Goal: Task Accomplishment & Management: Complete application form

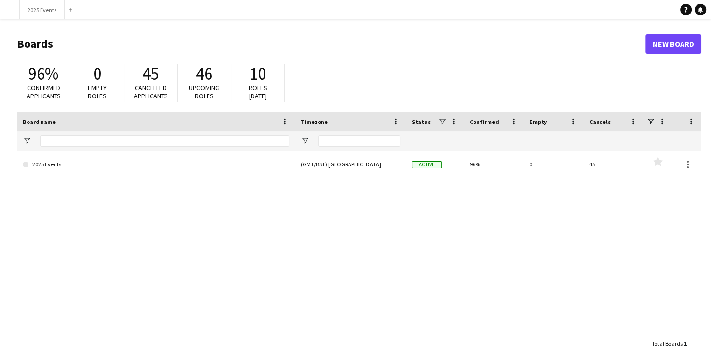
click at [8, 16] on button "Menu" at bounding box center [9, 9] width 19 height 19
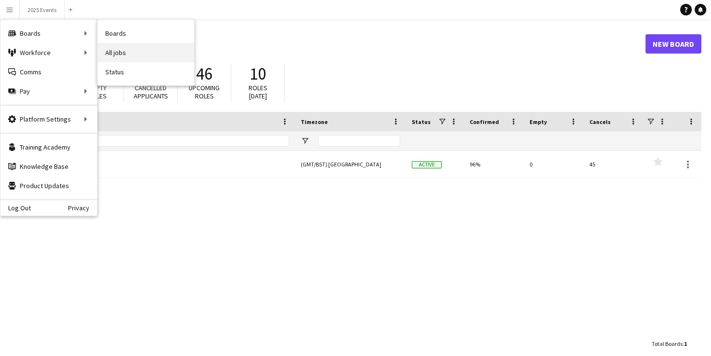
click at [122, 48] on link "All jobs" at bounding box center [145, 52] width 97 height 19
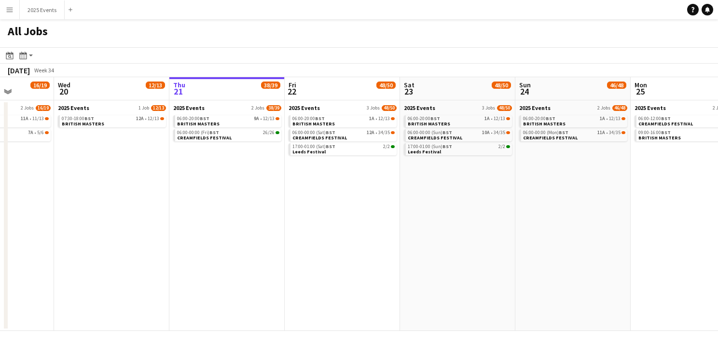
scroll to position [0, 291]
click at [217, 138] on span "CREAMFIELDS FESTIVAL" at bounding box center [205, 138] width 55 height 6
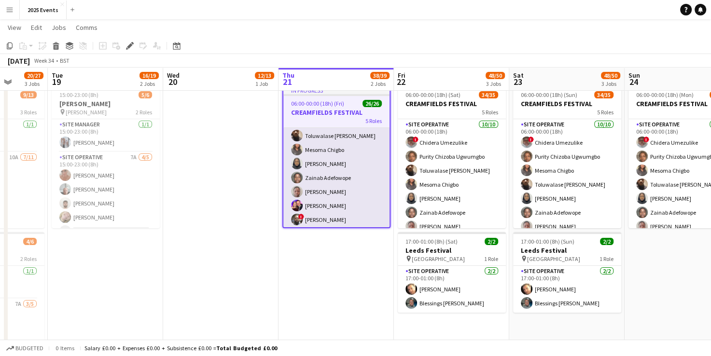
scroll to position [99, 0]
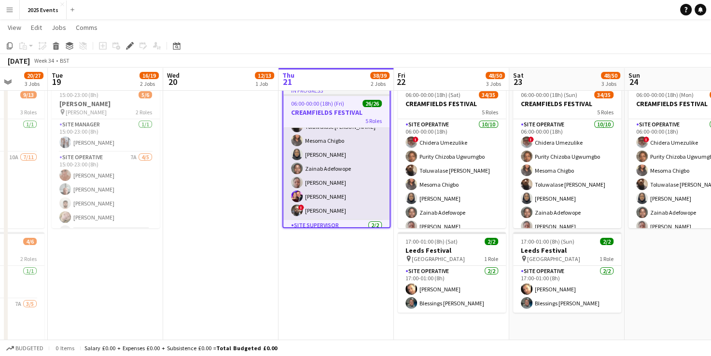
click at [316, 193] on app-card-role "Site Operative 10/10 09:00-00:00 (15h) Purity Chizoba Ugwumgbo ! Chidera Umezul…" at bounding box center [336, 140] width 106 height 159
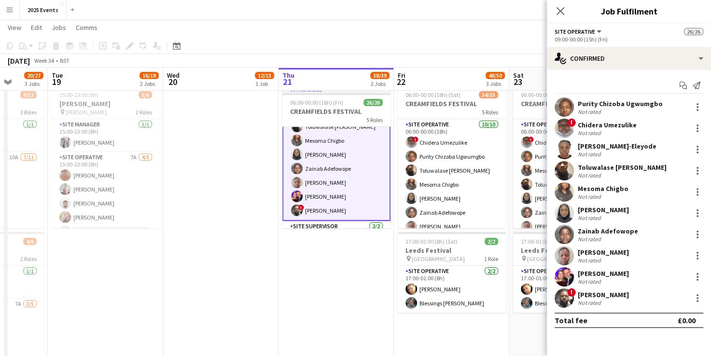
scroll to position [100, 0]
click at [568, 276] on app-user-avatar at bounding box center [563, 276] width 19 height 19
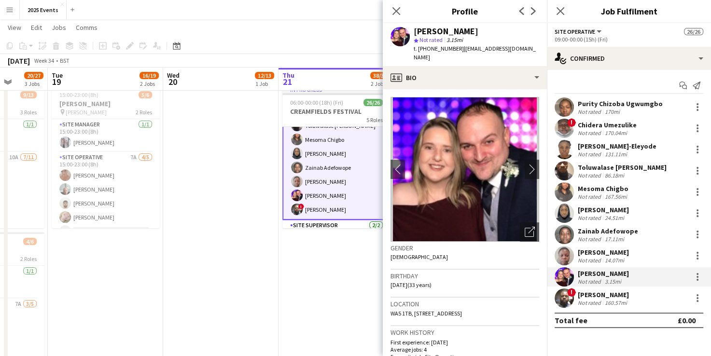
click at [566, 236] on app-user-avatar at bounding box center [563, 234] width 19 height 19
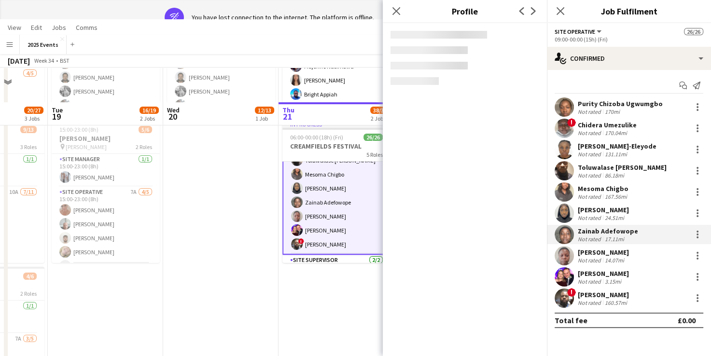
click at [562, 217] on app-user-avatar at bounding box center [563, 213] width 19 height 19
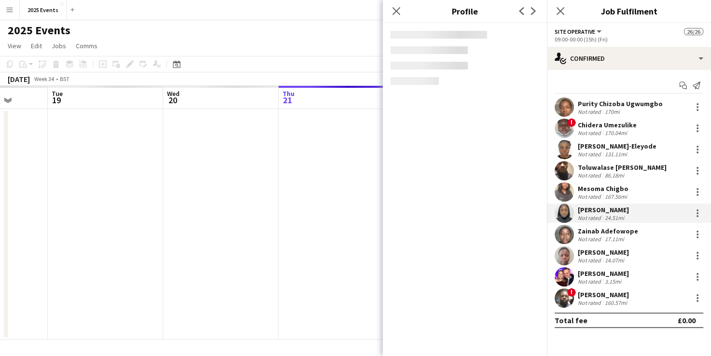
scroll to position [0, 0]
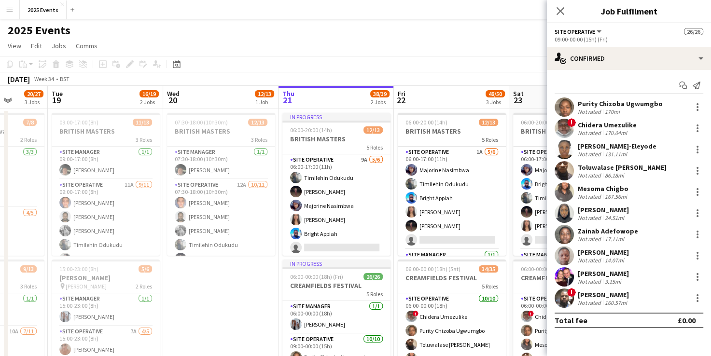
click at [443, 52] on app-page-menu "View Day view expanded Day view collapsed Month view Date picker Jump to today …" at bounding box center [355, 47] width 711 height 18
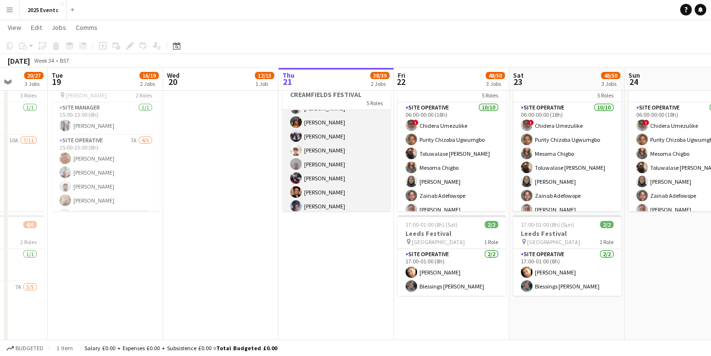
scroll to position [295, 0]
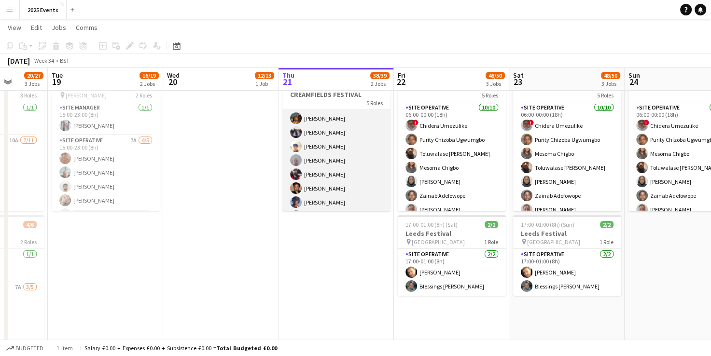
click at [320, 144] on app-card-role "Site Operative 11/11 16:00-22:00 (6h) Amie Njie Takunda Berejena Taonga Mututa …" at bounding box center [336, 139] width 108 height 173
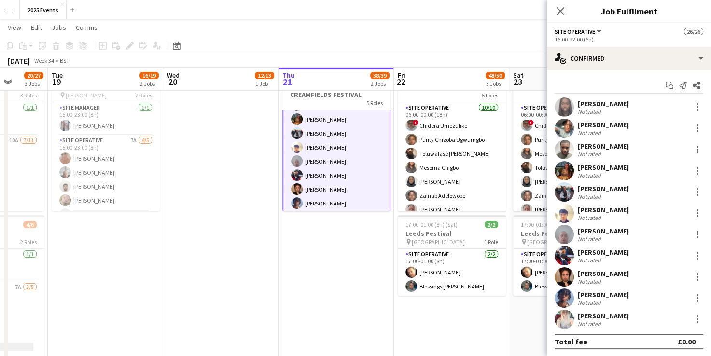
scroll to position [296, 0]
click at [558, 239] on app-user-avatar at bounding box center [563, 234] width 19 height 19
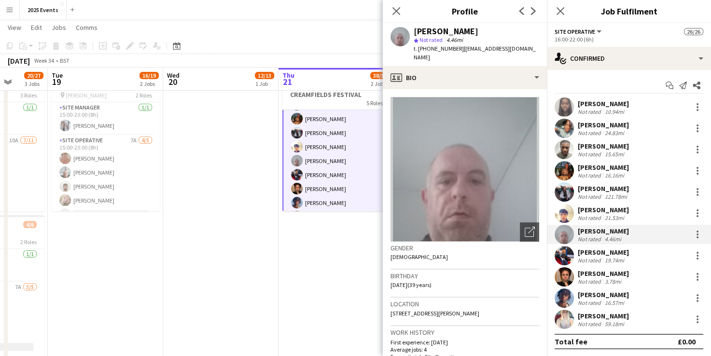
click at [564, 212] on app-user-avatar at bounding box center [563, 213] width 19 height 19
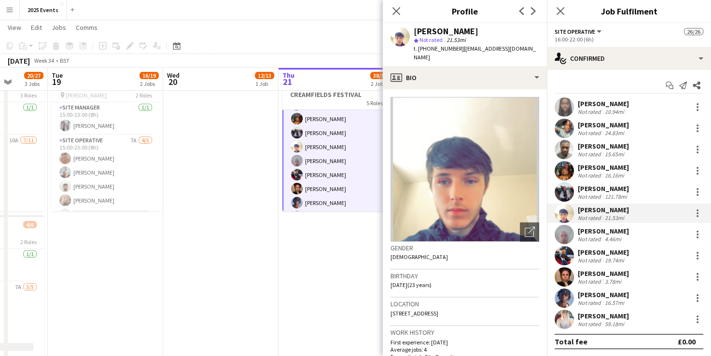
click at [568, 252] on app-user-avatar at bounding box center [563, 255] width 19 height 19
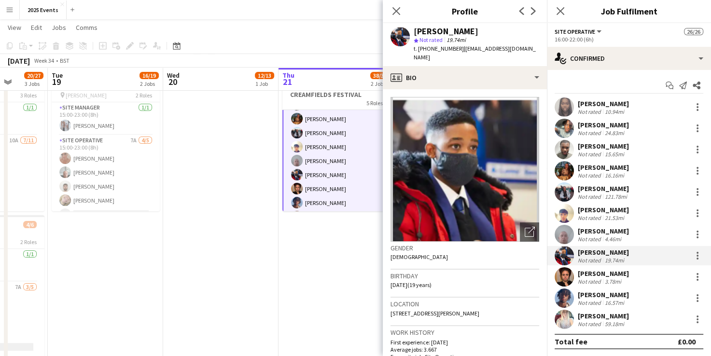
click at [566, 101] on app-user-avatar at bounding box center [563, 106] width 19 height 19
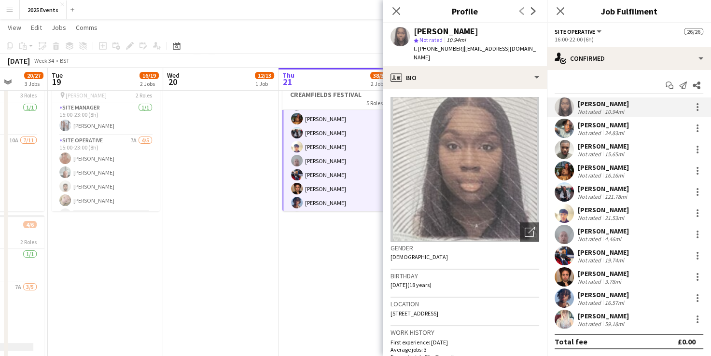
click at [565, 126] on app-user-avatar at bounding box center [563, 128] width 19 height 19
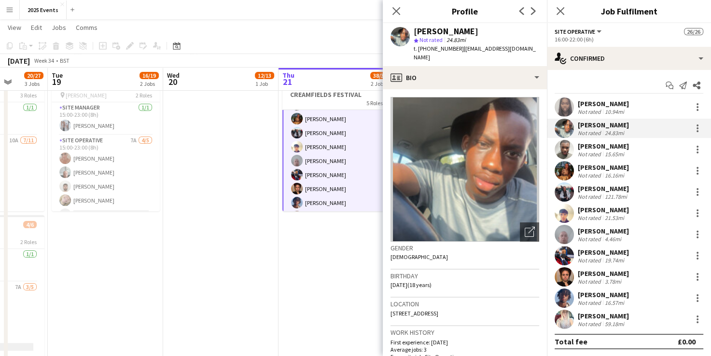
click at [562, 146] on app-user-avatar at bounding box center [563, 149] width 19 height 19
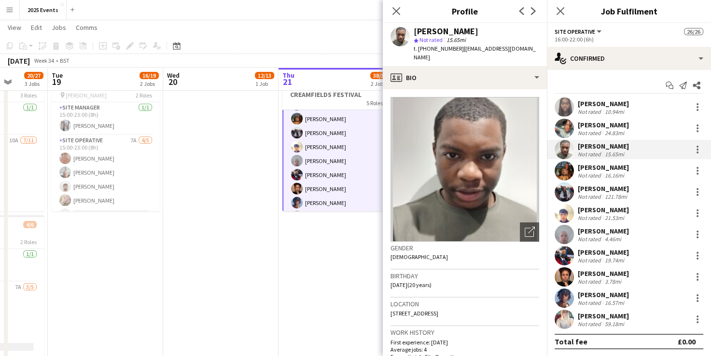
click at [338, 230] on app-date-cell "In progress 06:00-20:00 (14h) 12/13 BRITISH MASTERS 5 Roles Site Operative 9A 5…" at bounding box center [335, 147] width 115 height 459
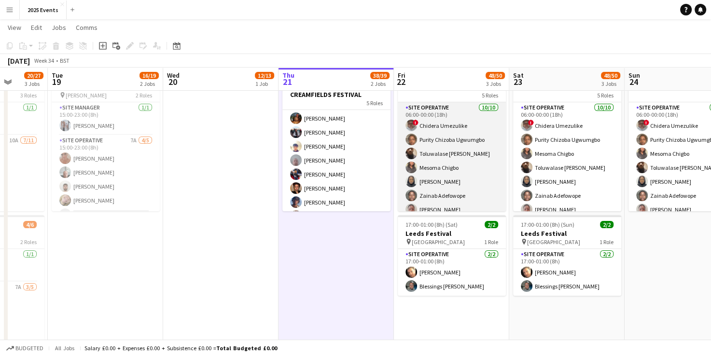
scroll to position [213, 0]
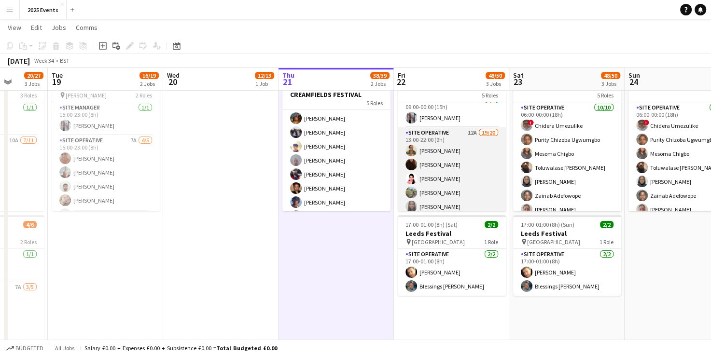
click at [448, 144] on app-card-role "Site Operative 12A 19/20 13:00-22:00 (9h) Grace Peter Veronika Plhalova Sadia A…" at bounding box center [452, 278] width 108 height 302
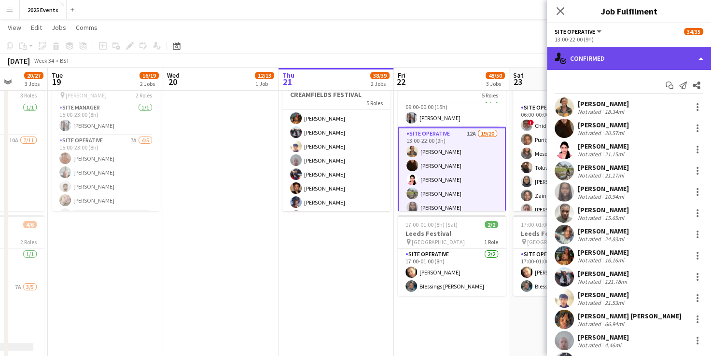
click at [703, 59] on div "single-neutral-actions-check-2 Confirmed" at bounding box center [629, 58] width 164 height 23
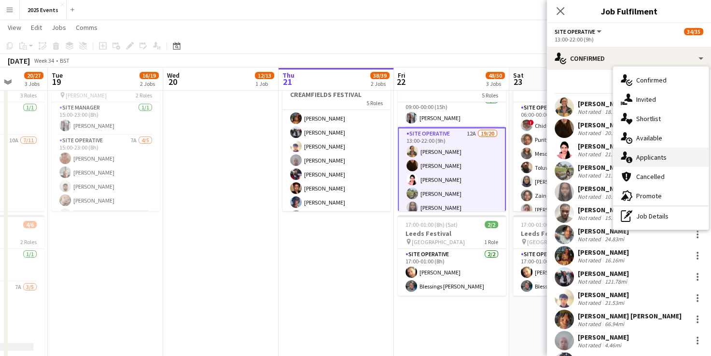
click at [665, 156] on div "single-neutral-actions-information Applicants" at bounding box center [661, 157] width 96 height 19
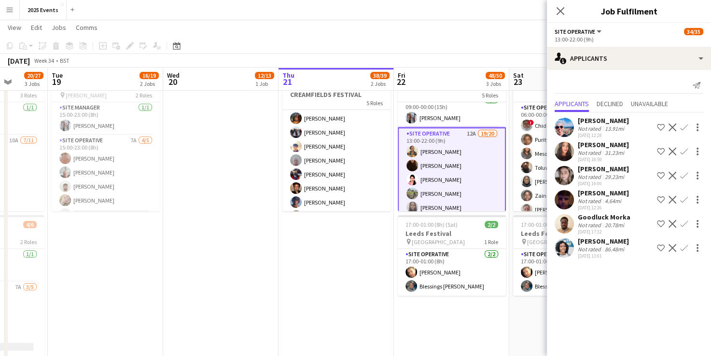
click at [336, 257] on app-date-cell "In progress 06:00-20:00 (14h) 12/13 BRITISH MASTERS 5 Roles Site Operative 9A 5…" at bounding box center [335, 147] width 115 height 459
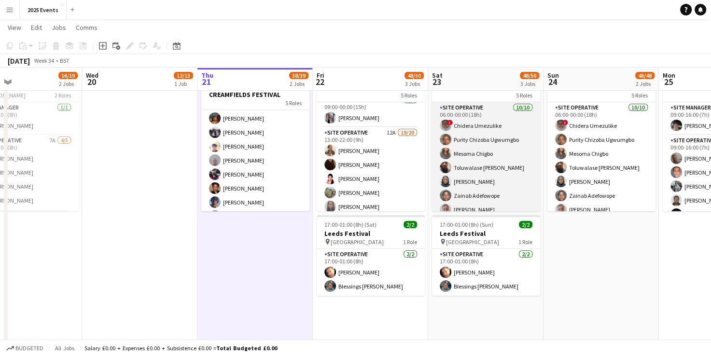
scroll to position [187, 0]
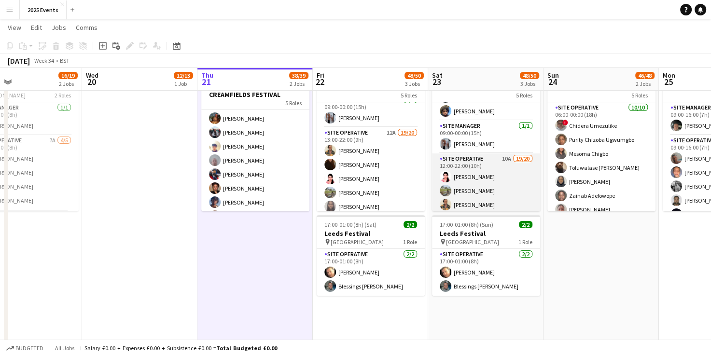
click at [484, 159] on app-card-role "Site Operative 10A 19/20 12:00-22:00 (10h) Sadia Afrin Afsana Sharmin Grace Pet…" at bounding box center [486, 304] width 108 height 302
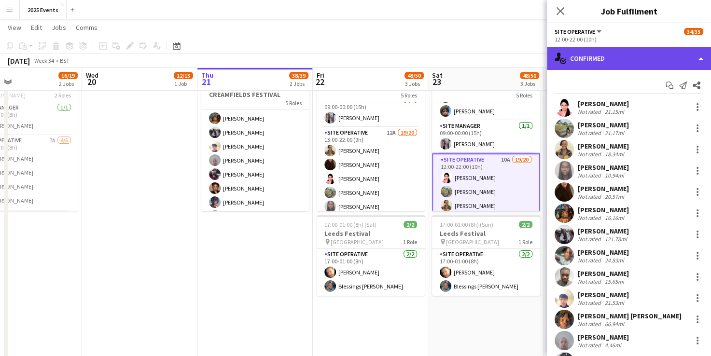
click at [676, 58] on div "single-neutral-actions-check-2 Confirmed" at bounding box center [629, 58] width 164 height 23
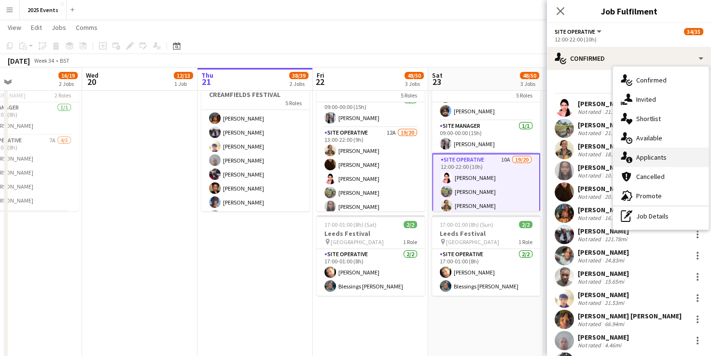
click at [666, 156] on div "single-neutral-actions-information Applicants" at bounding box center [661, 157] width 96 height 19
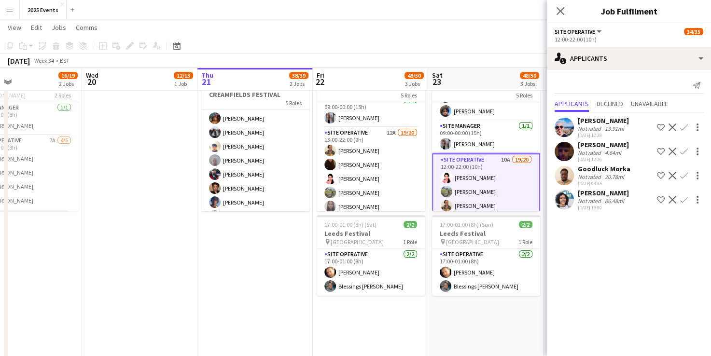
click at [239, 256] on app-date-cell "In progress 06:00-20:00 (14h) 12/13 BRITISH MASTERS 5 Roles Site Operative 9A 5…" at bounding box center [254, 147] width 115 height 459
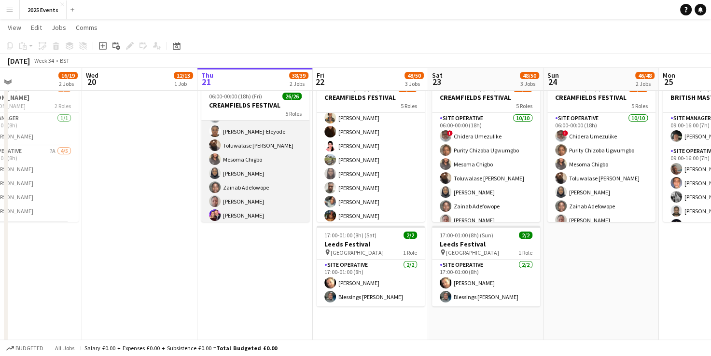
scroll to position [70, 0]
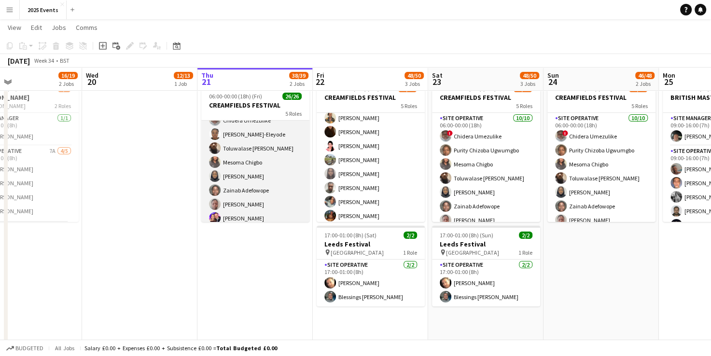
click at [284, 169] on app-card-role "Site Operative 10/10 09:00-00:00 (15h) Purity Chizoba Ugwumgbo ! Chidera Umezul…" at bounding box center [255, 162] width 108 height 159
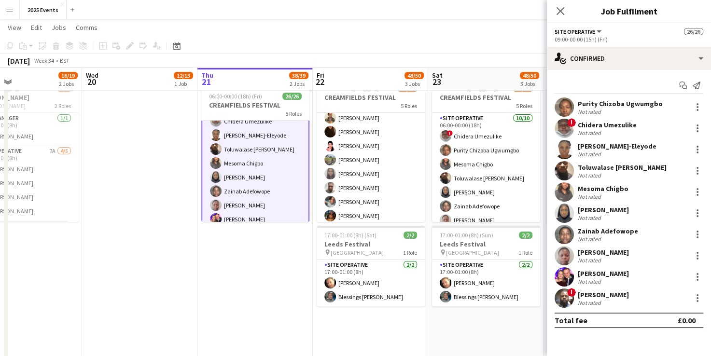
scroll to position [71, 0]
click at [565, 208] on app-user-avatar at bounding box center [563, 213] width 19 height 19
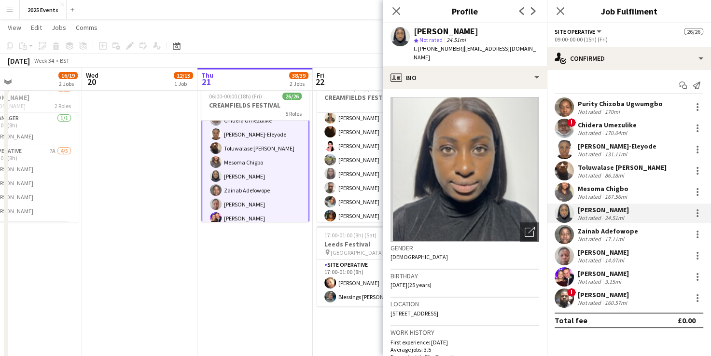
click at [568, 238] on app-user-avatar at bounding box center [563, 234] width 19 height 19
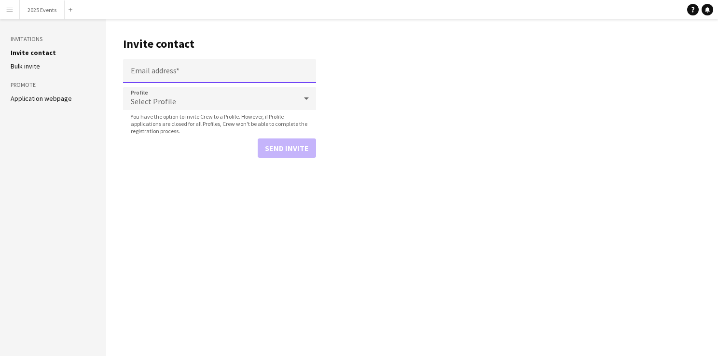
click at [191, 66] on input "Email address" at bounding box center [219, 71] width 193 height 24
paste input "**********"
type input "**********"
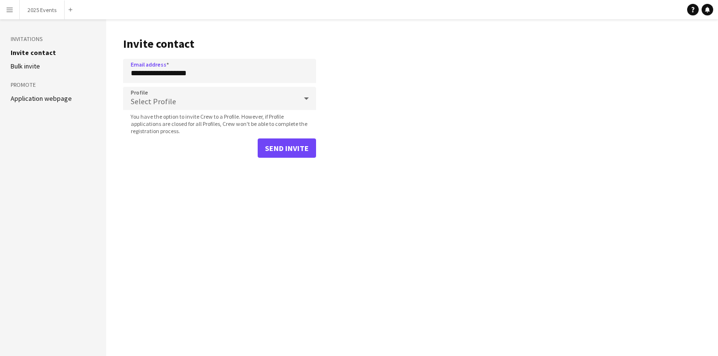
click at [190, 99] on div "Select Profile" at bounding box center [210, 98] width 174 height 23
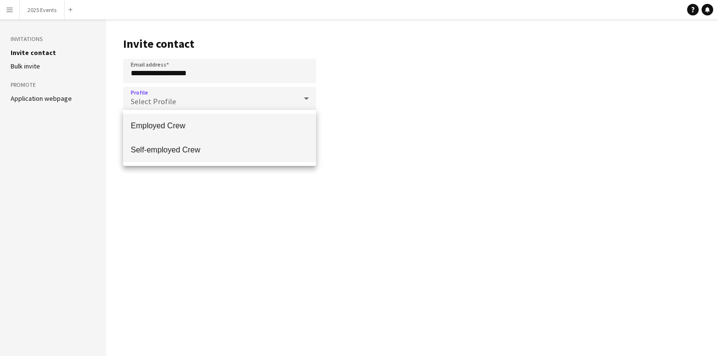
click at [180, 147] on span "Self-employed Crew" at bounding box center [220, 149] width 178 height 9
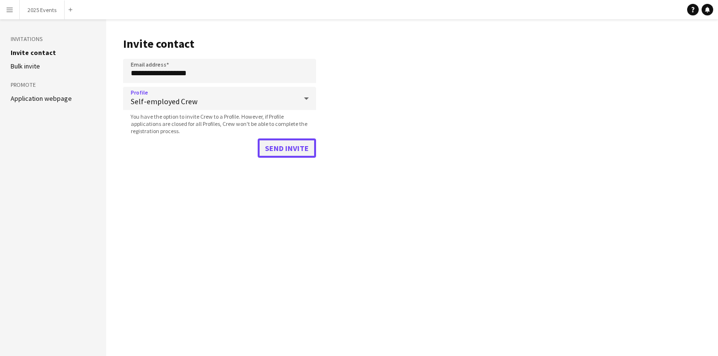
click at [284, 143] on button "Send invite" at bounding box center [287, 148] width 58 height 19
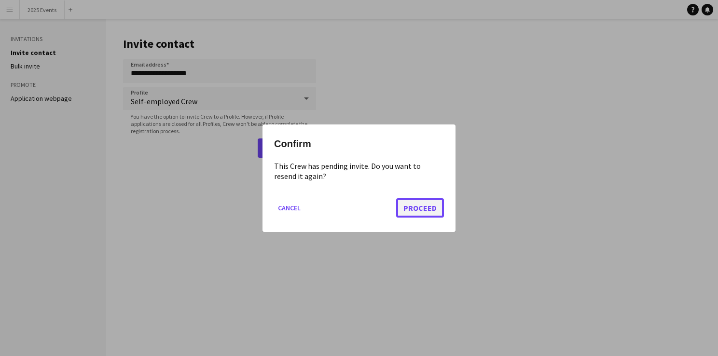
click at [426, 211] on button "Proceed" at bounding box center [420, 207] width 48 height 19
